Goal: Information Seeking & Learning: Learn about a topic

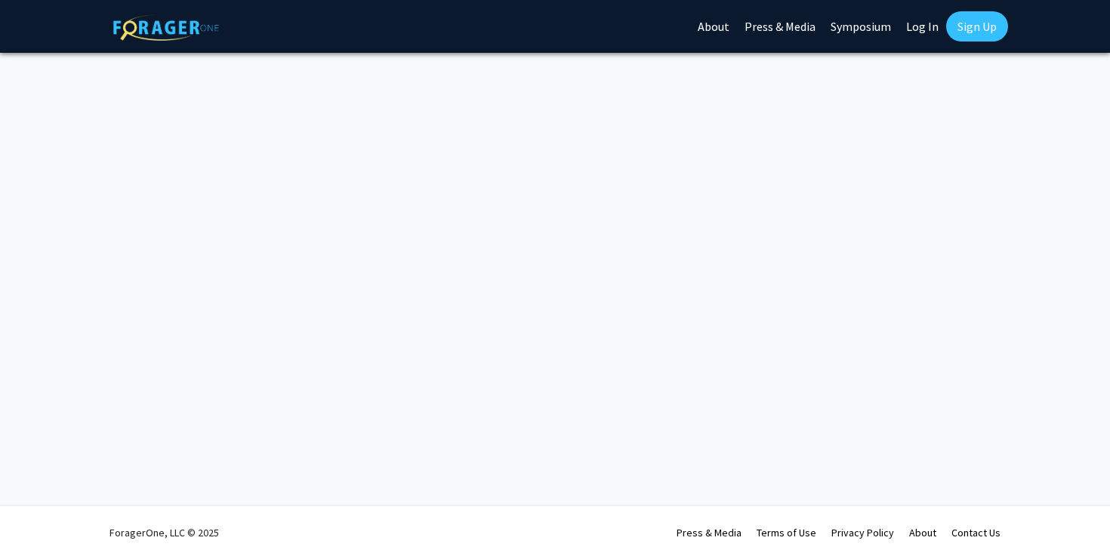
click at [157, 34] on img at bounding box center [166, 27] width 106 height 26
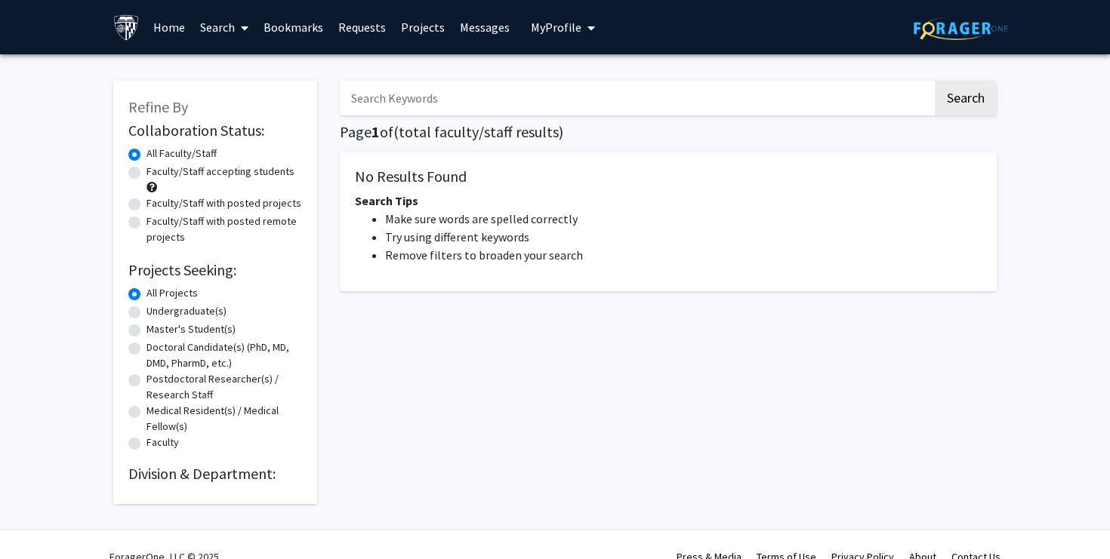
click at [165, 32] on link "Home" at bounding box center [169, 27] width 47 height 53
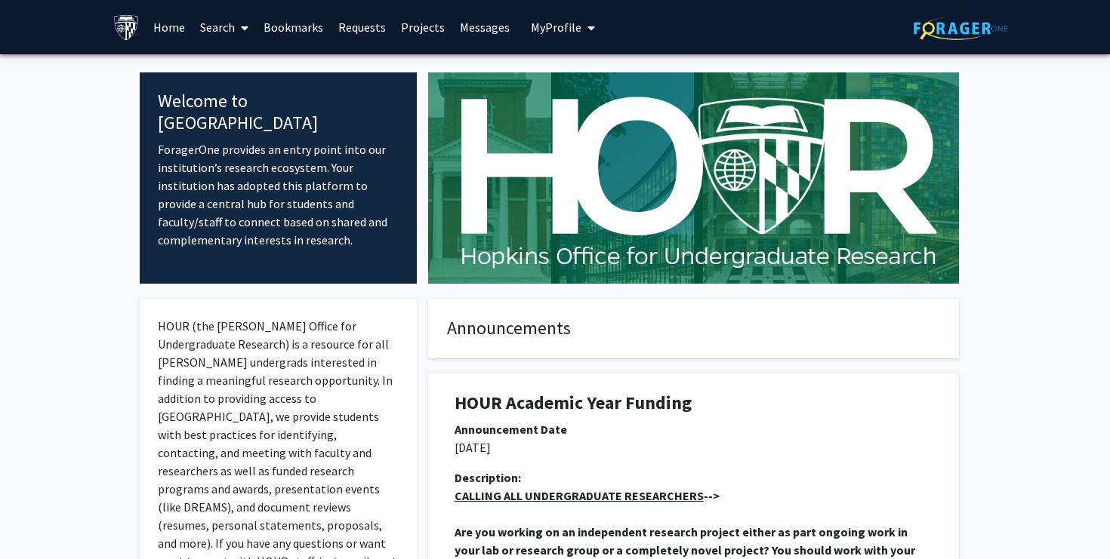
click at [230, 34] on link "Search" at bounding box center [224, 27] width 63 height 53
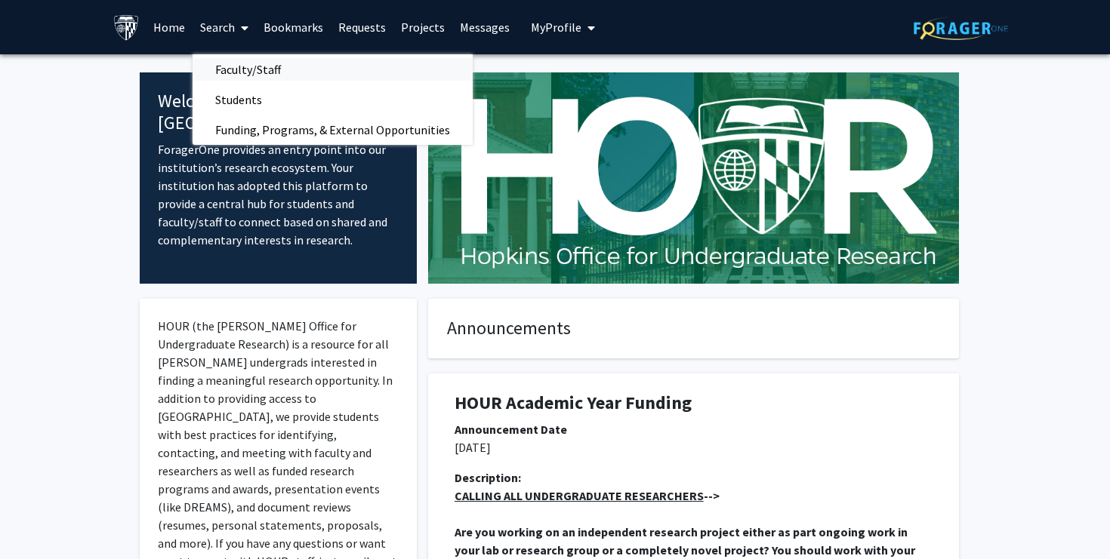
click at [235, 70] on span "Faculty/Staff" at bounding box center [248, 69] width 111 height 30
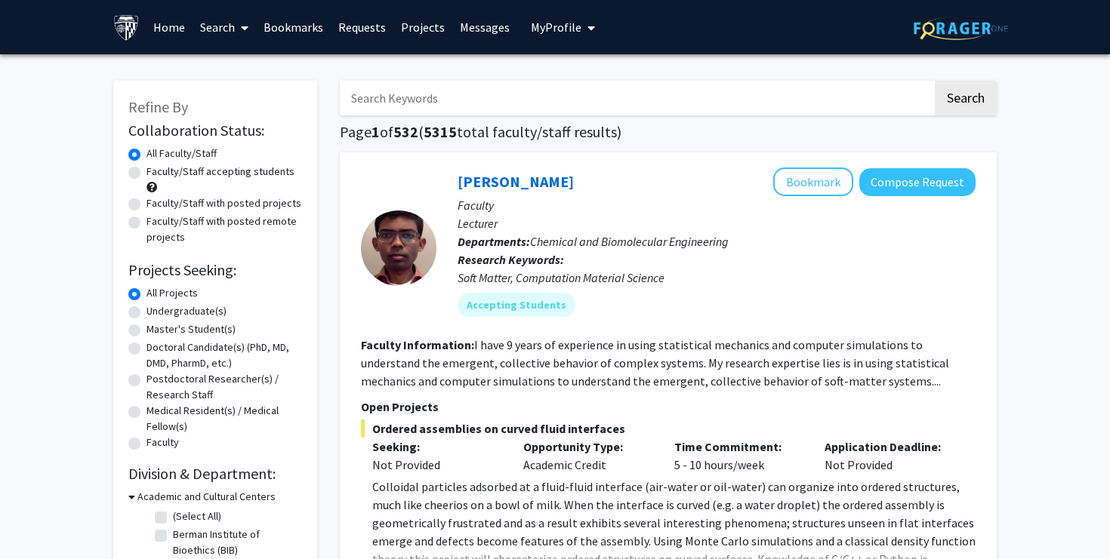
click at [248, 180] on div "Faculty/Staff accepting students" at bounding box center [215, 180] width 174 height 32
click at [216, 171] on label "Faculty/Staff accepting students" at bounding box center [220, 172] width 148 height 16
click at [156, 171] on input "Faculty/Staff accepting students" at bounding box center [151, 169] width 10 height 10
radio input "true"
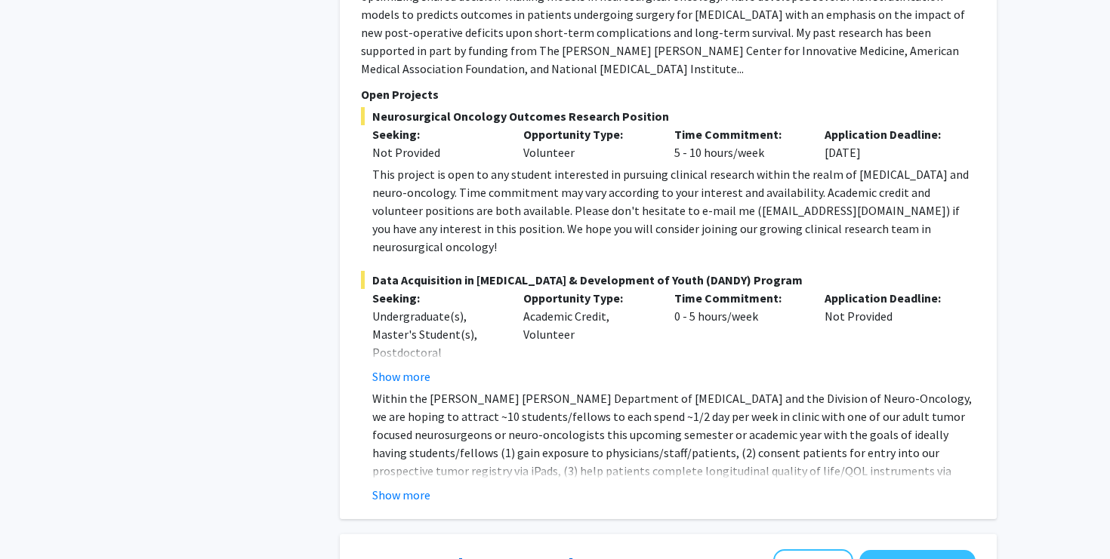
scroll to position [1105, 0]
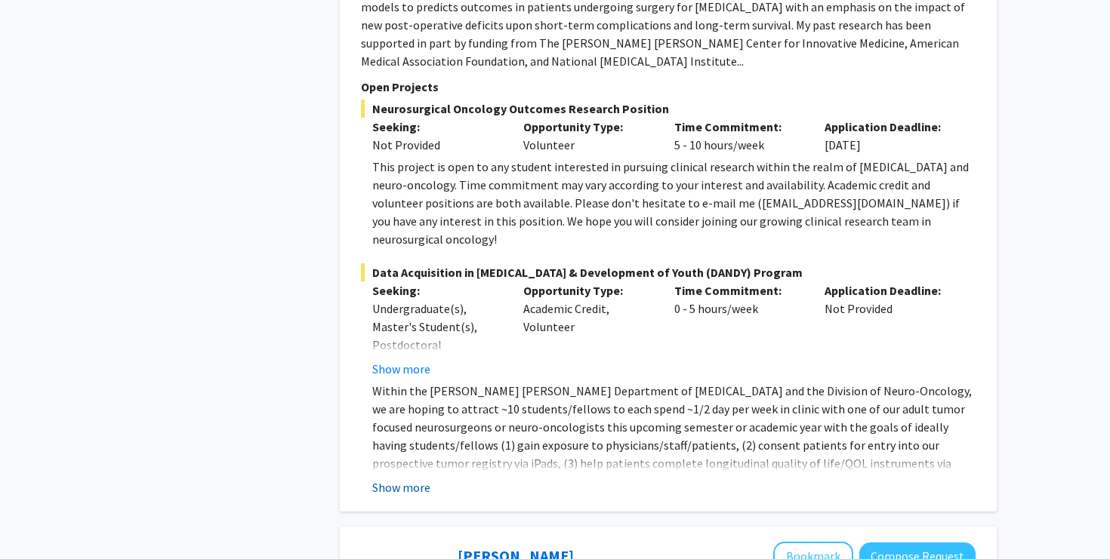
click at [404, 479] on button "Show more" at bounding box center [401, 488] width 58 height 18
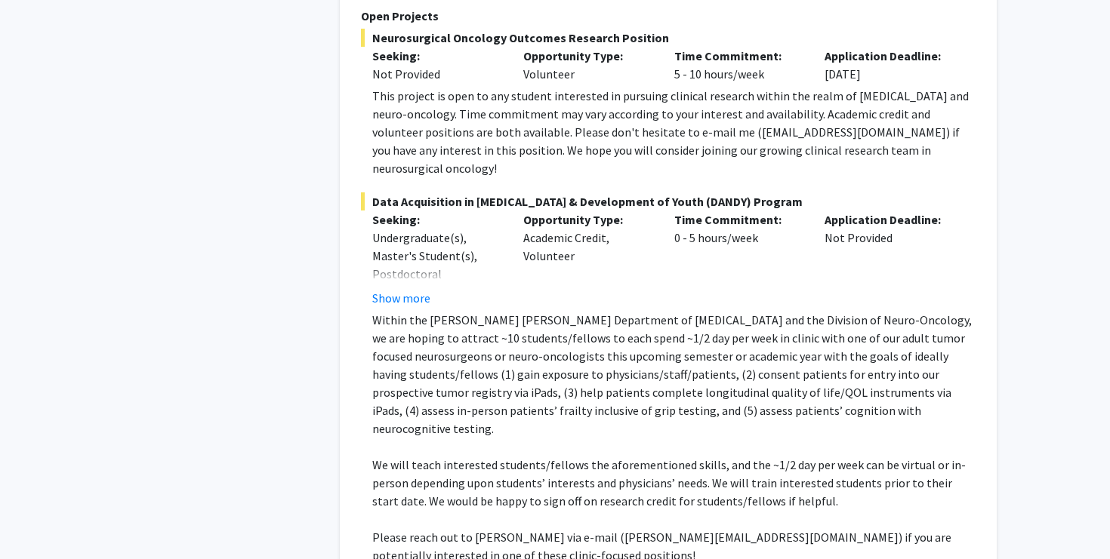
scroll to position [1175, 0]
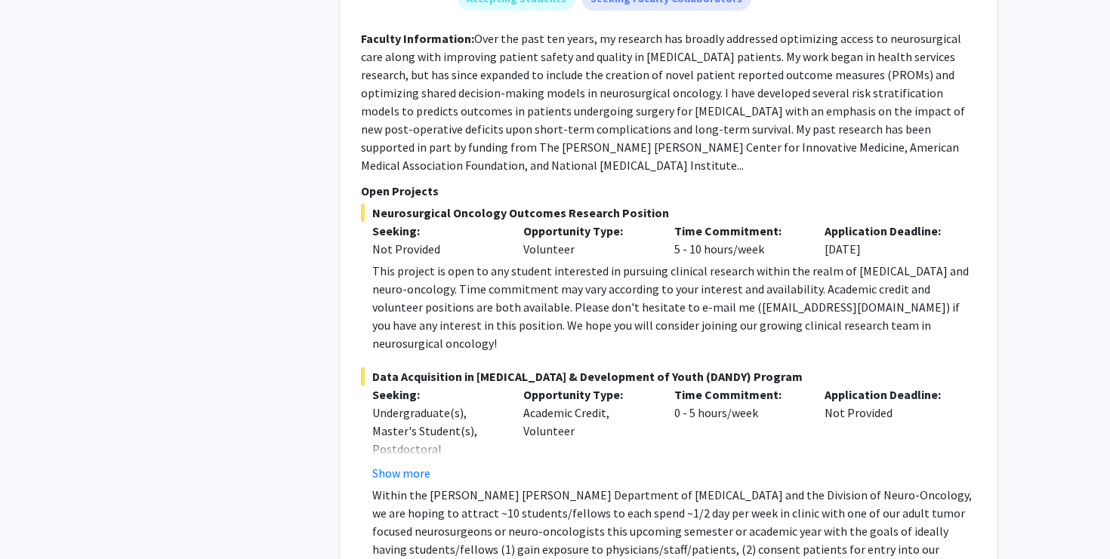
scroll to position [1019, 0]
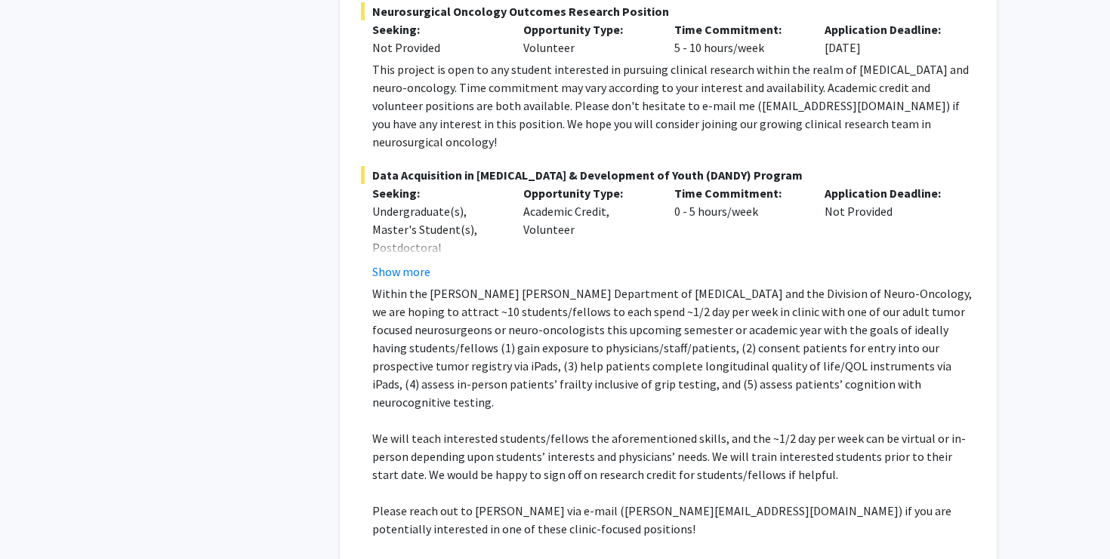
scroll to position [1204, 0]
click at [398, 559] on button "Show less" at bounding box center [397, 570] width 51 height 18
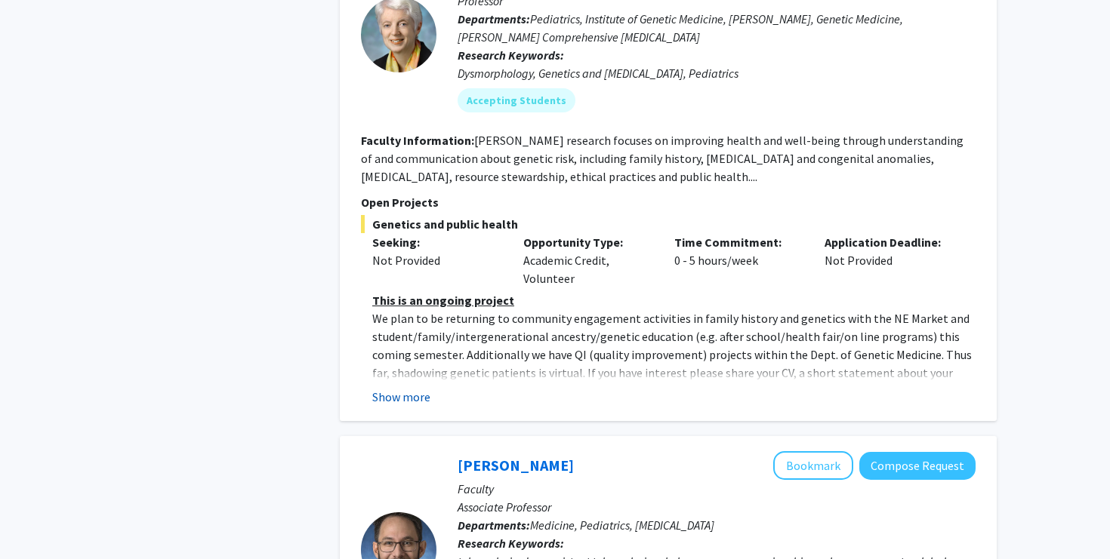
scroll to position [1700, 0]
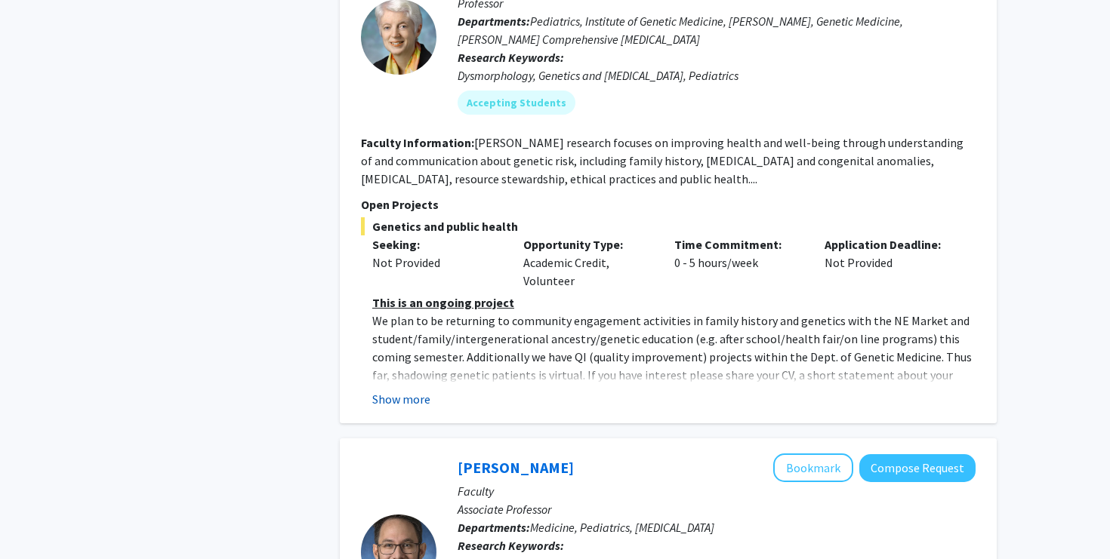
click at [412, 390] on button "Show more" at bounding box center [401, 399] width 58 height 18
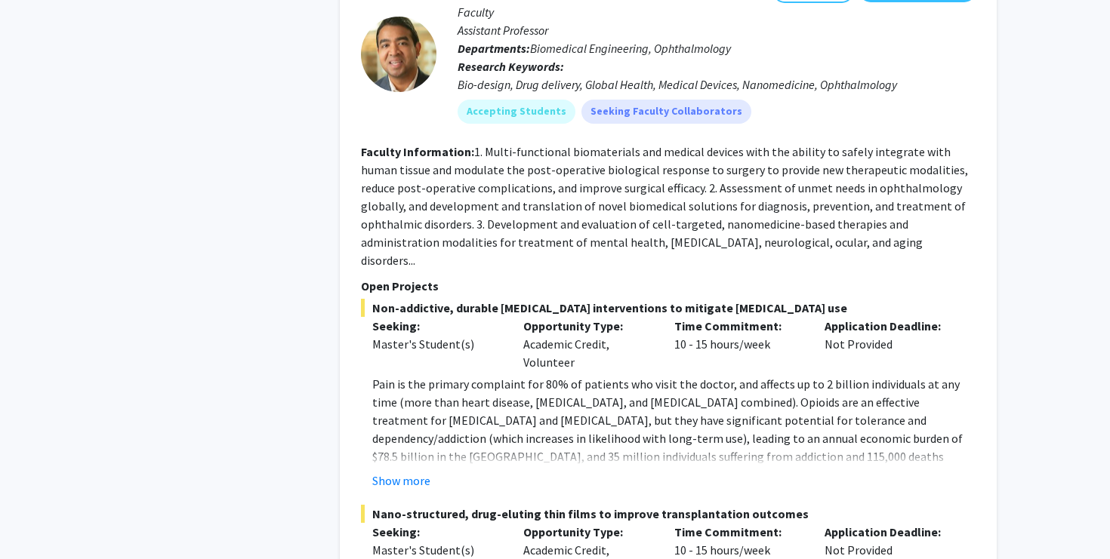
scroll to position [3746, 0]
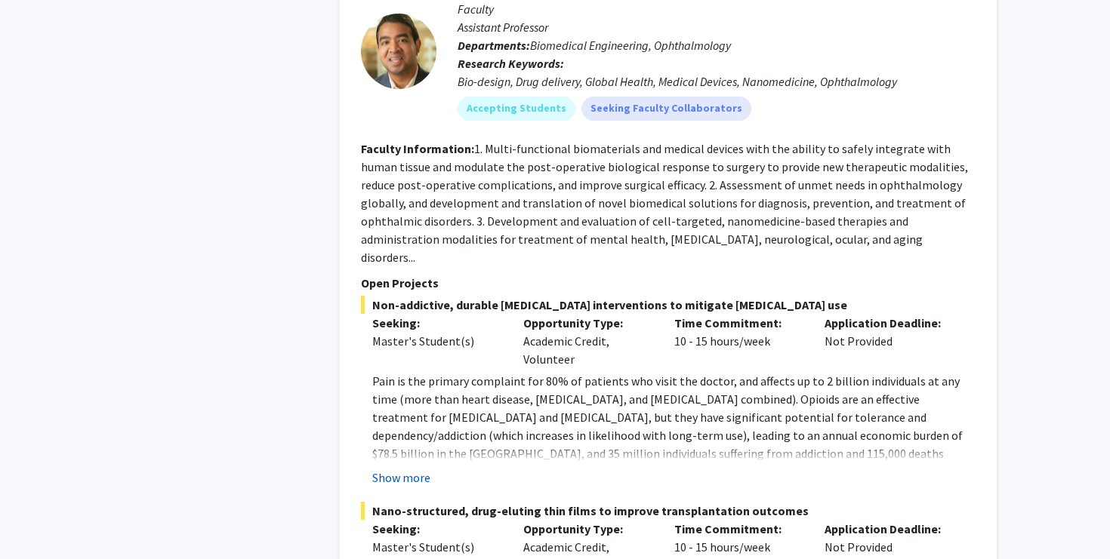
click at [404, 469] on button "Show more" at bounding box center [401, 478] width 58 height 18
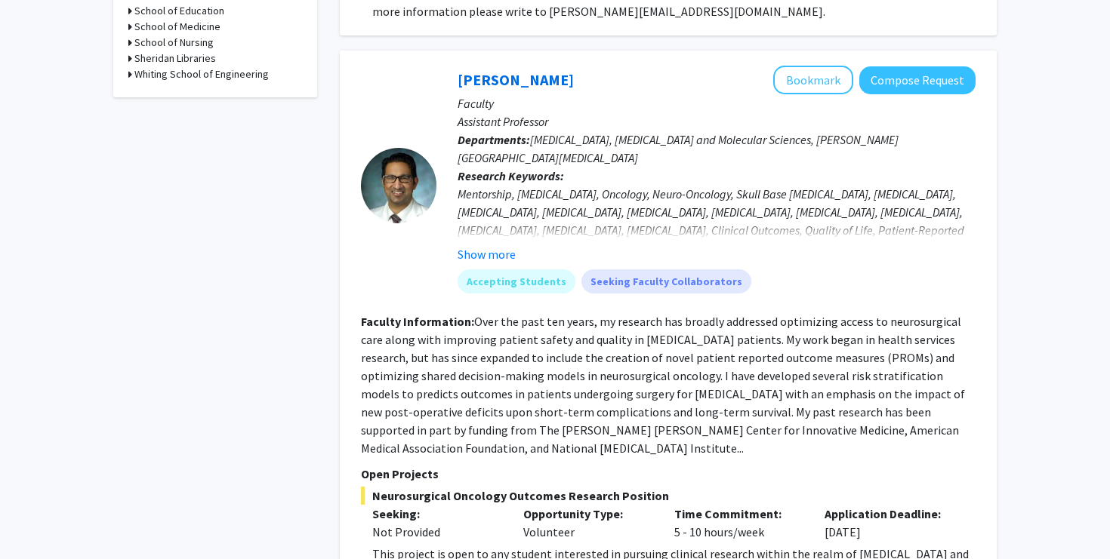
scroll to position [0, 0]
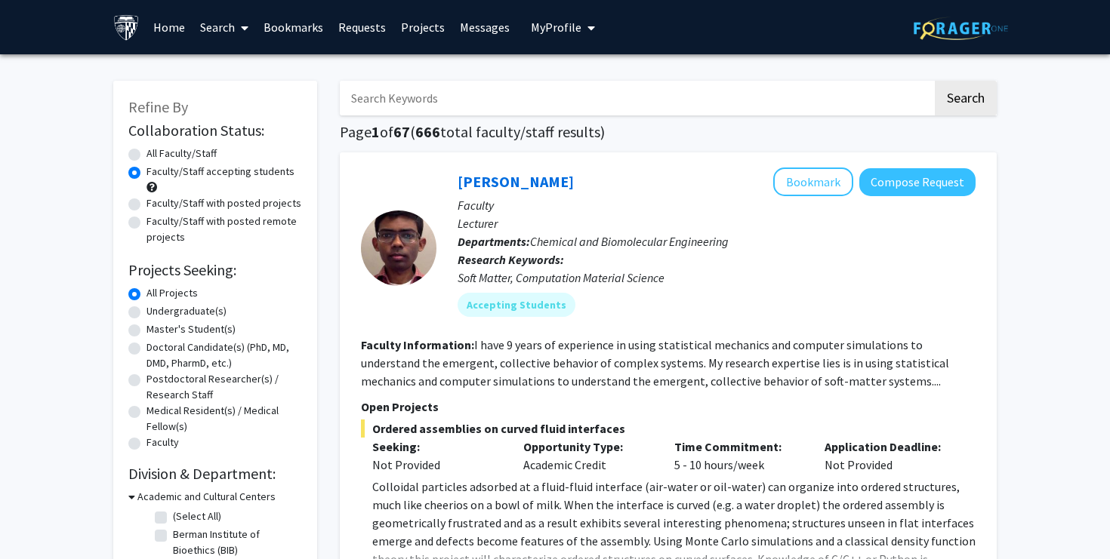
click at [168, 309] on label "Undergraduate(s)" at bounding box center [186, 311] width 80 height 16
click at [156, 309] on input "Undergraduate(s)" at bounding box center [151, 308] width 10 height 10
radio input "true"
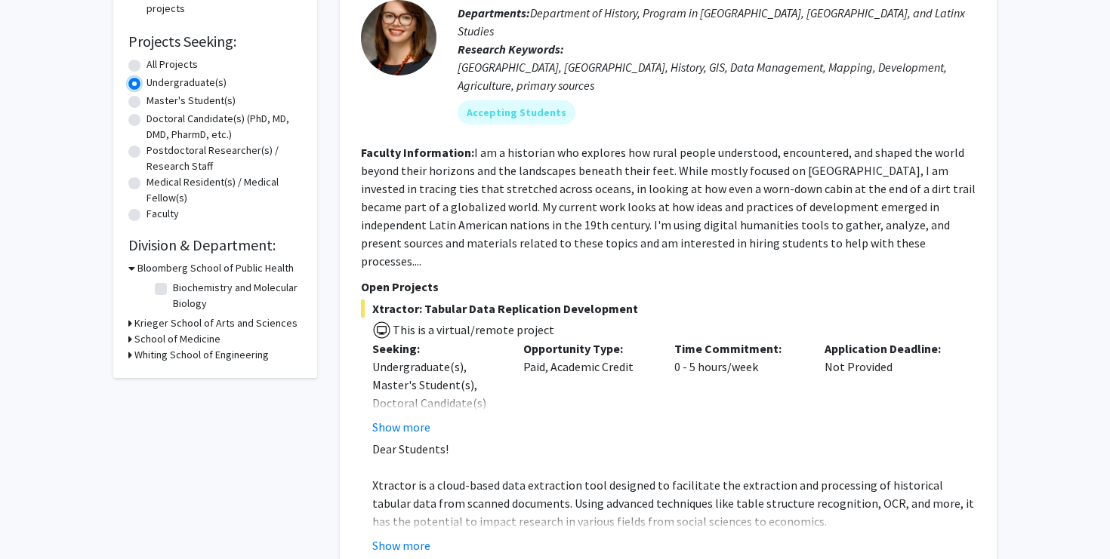
scroll to position [273, 0]
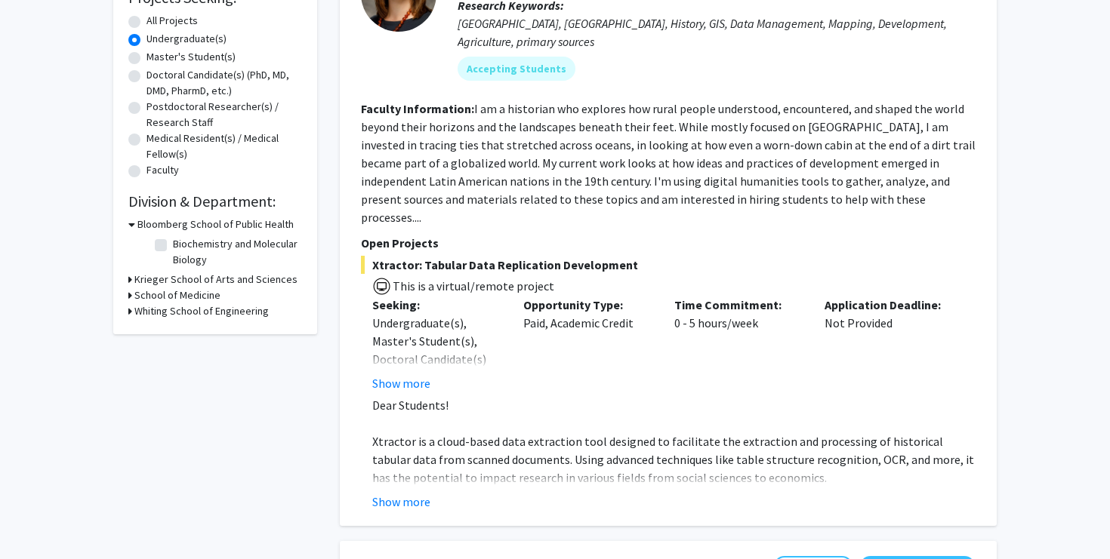
click at [404, 493] on button "Show more" at bounding box center [401, 502] width 58 height 18
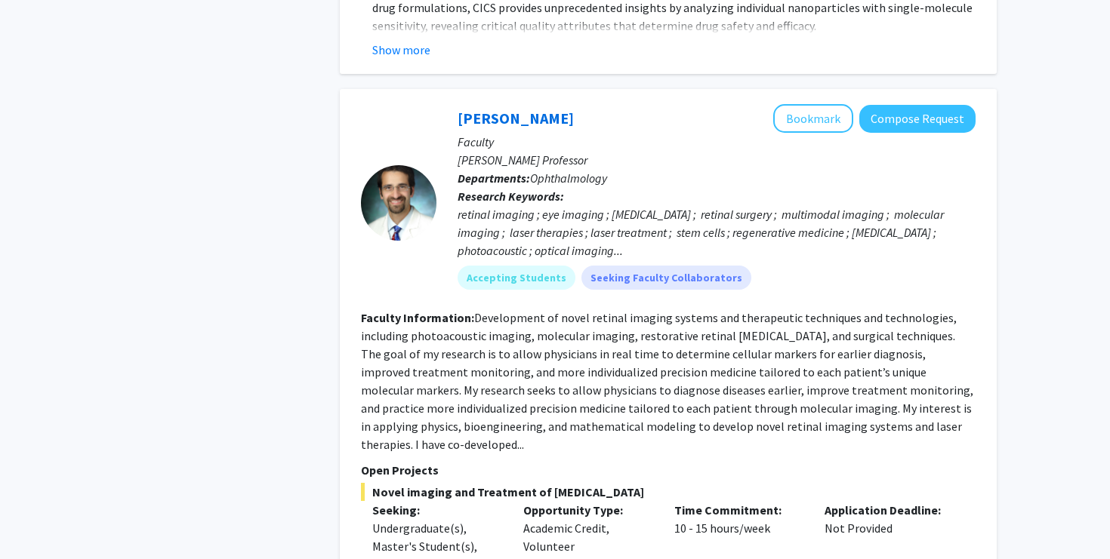
scroll to position [6171, 0]
